Goal: Navigation & Orientation: Find specific page/section

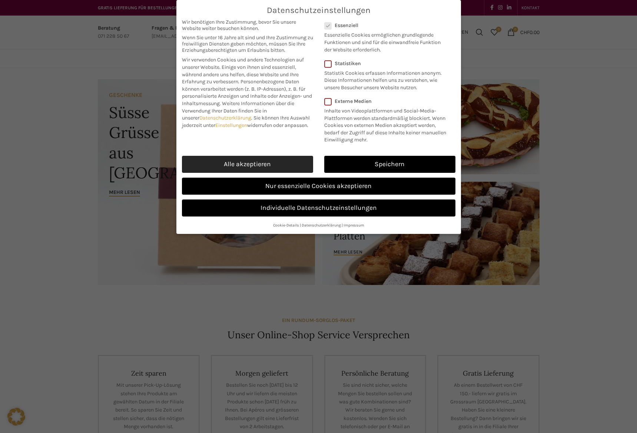
click at [268, 164] on link "Alle akzeptieren" at bounding box center [247, 164] width 131 height 17
checkbox input "true"
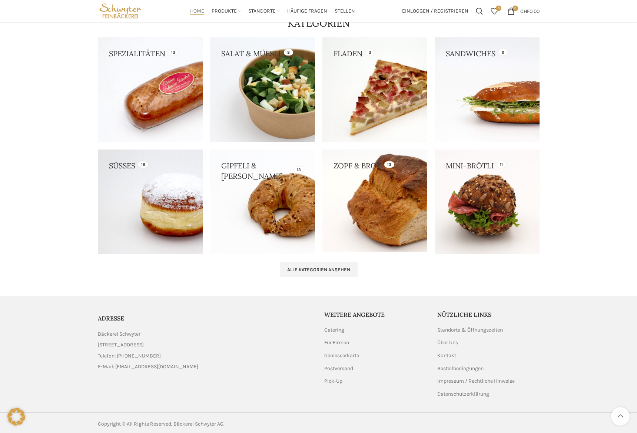
scroll to position [650, 0]
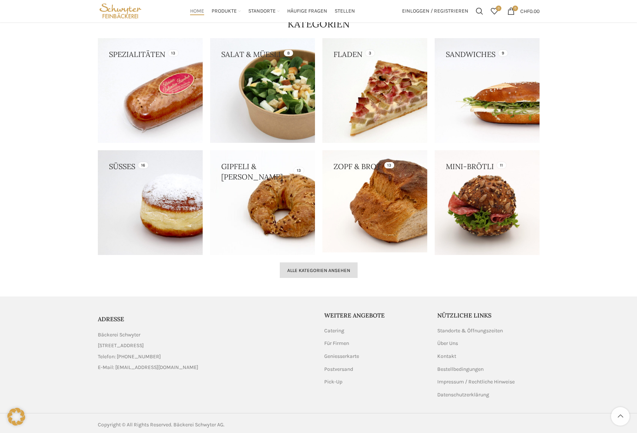
click at [345, 270] on span "Alle Kategorien ansehen" at bounding box center [318, 271] width 63 height 6
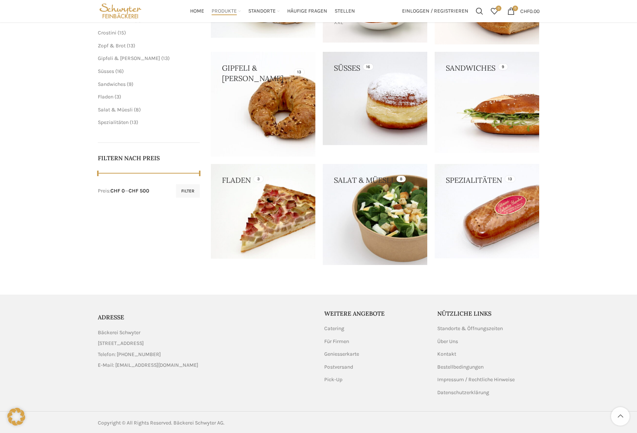
scroll to position [203, 0]
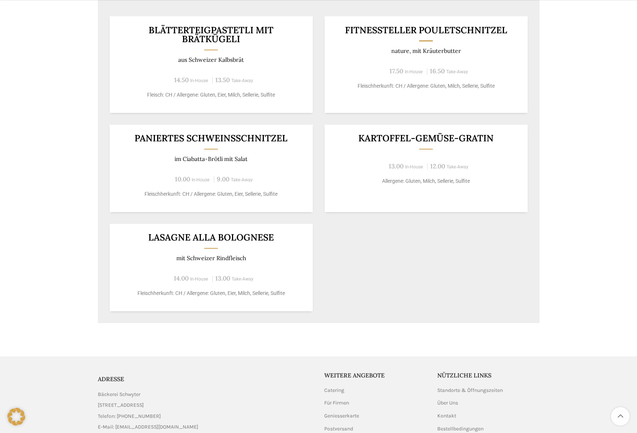
scroll to position [436, 0]
